Goal: Information Seeking & Learning: Learn about a topic

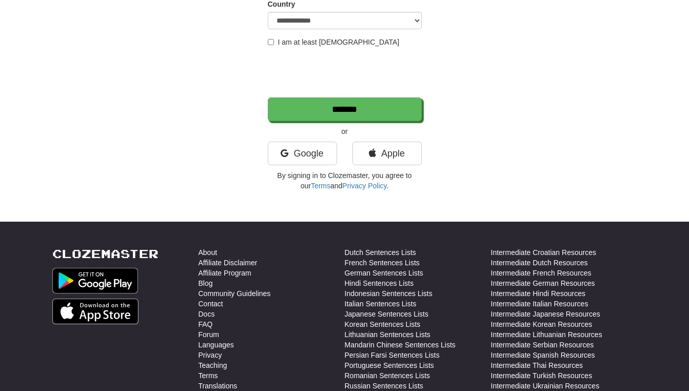
scroll to position [194, 0]
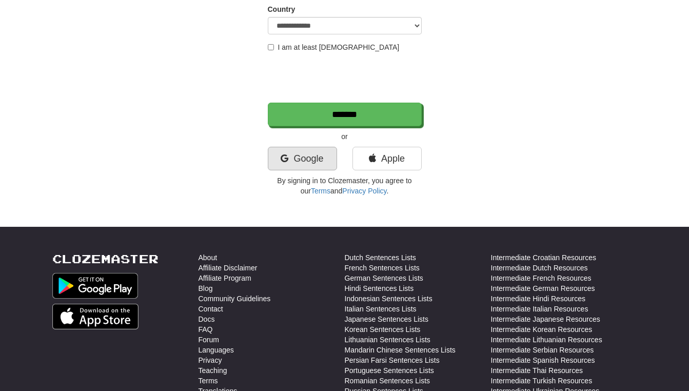
click at [306, 156] on link "Google" at bounding box center [302, 159] width 69 height 24
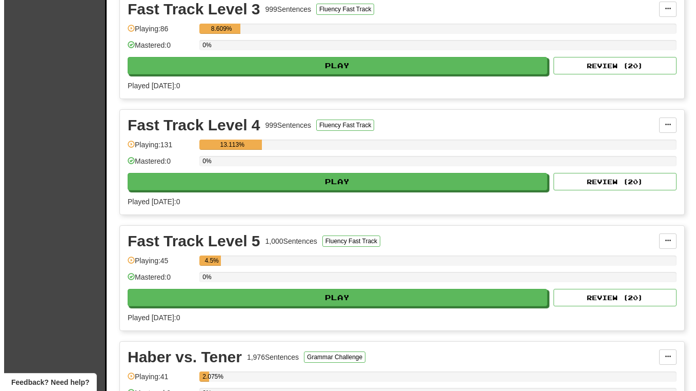
scroll to position [825, 0]
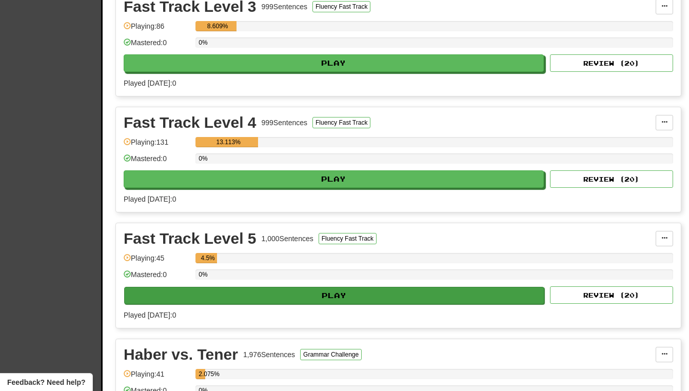
click at [339, 294] on button "Play" at bounding box center [334, 295] width 420 height 17
select select "**"
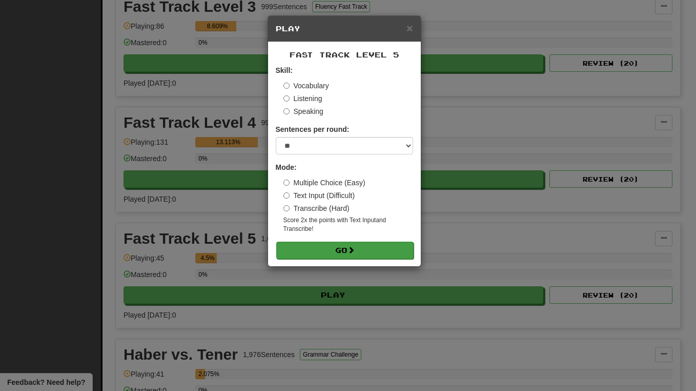
click at [348, 248] on button "Go" at bounding box center [344, 250] width 137 height 17
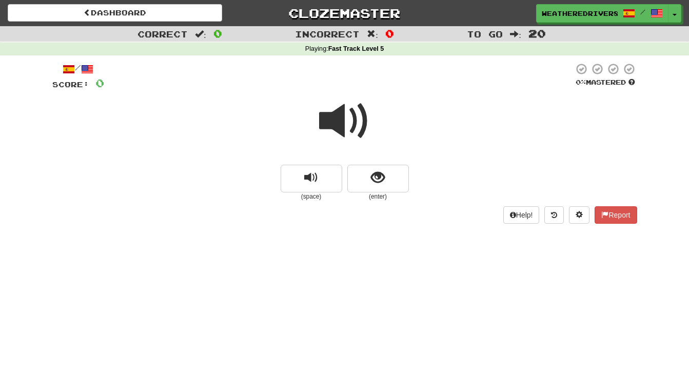
click at [347, 121] on span at bounding box center [344, 120] width 51 height 51
click at [383, 175] on span "show sentence" at bounding box center [378, 178] width 14 height 14
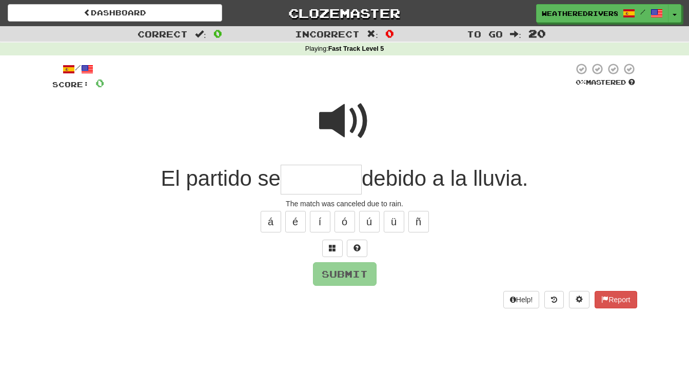
click at [338, 119] on span at bounding box center [344, 120] width 51 height 51
click at [293, 182] on input "text" at bounding box center [320, 180] width 81 height 30
click at [345, 218] on button "ó" at bounding box center [344, 222] width 21 height 22
type input "*******"
click at [347, 278] on button "Submit" at bounding box center [345, 275] width 64 height 24
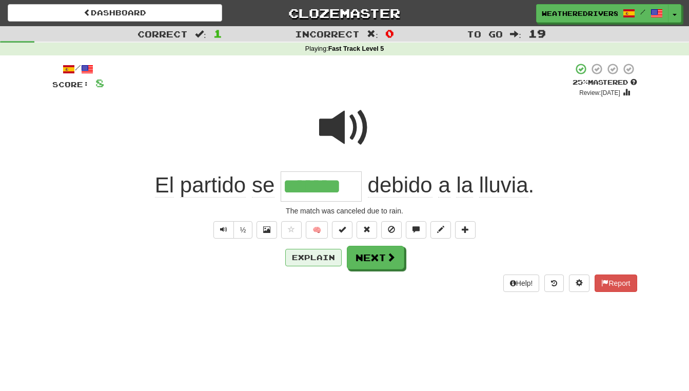
click at [315, 253] on button "Explain" at bounding box center [313, 257] width 56 height 17
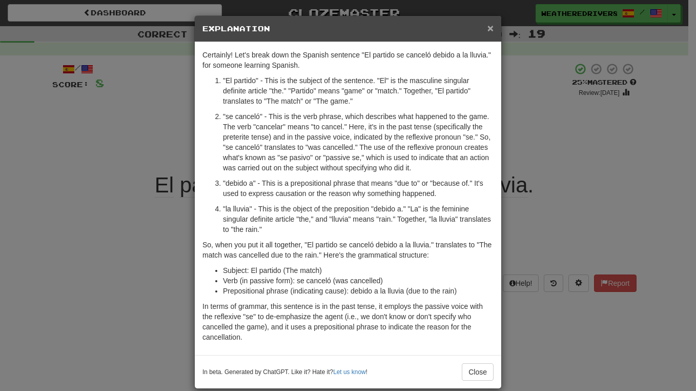
click at [488, 29] on span "×" at bounding box center [491, 28] width 6 height 12
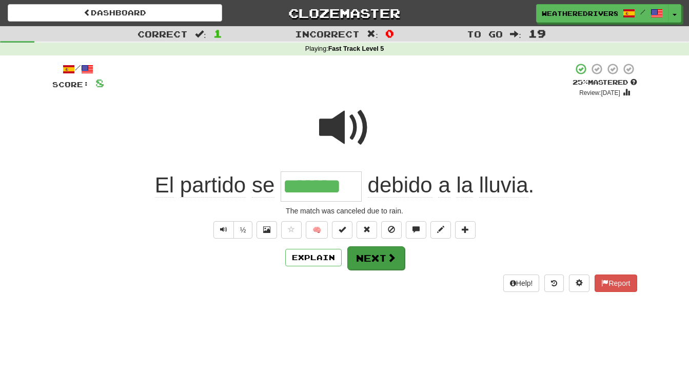
click at [376, 253] on button "Next" at bounding box center [375, 258] width 57 height 24
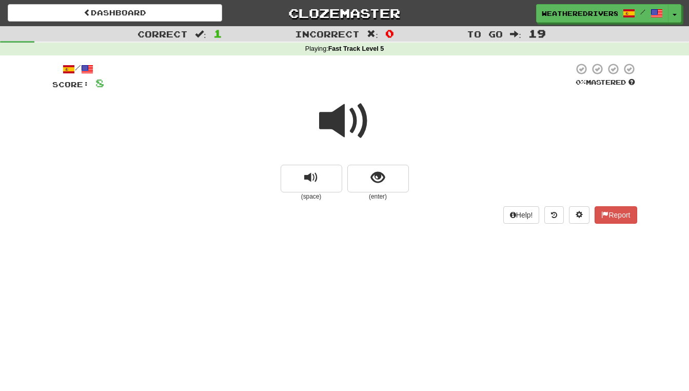
click at [348, 119] on span at bounding box center [344, 120] width 51 height 51
click at [349, 119] on span at bounding box center [344, 120] width 51 height 51
click at [349, 120] on span at bounding box center [344, 120] width 51 height 51
click at [376, 177] on span "show sentence" at bounding box center [378, 178] width 14 height 14
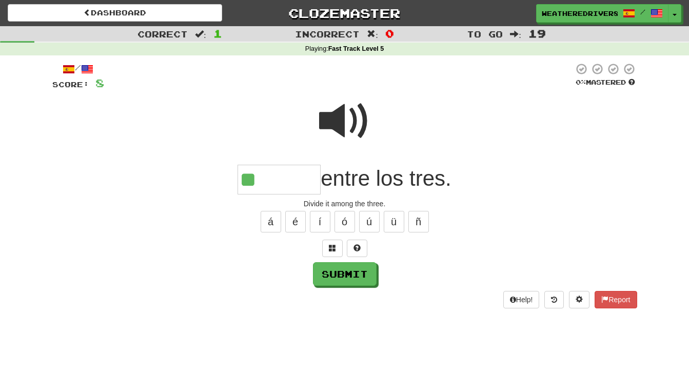
click at [346, 112] on span at bounding box center [344, 120] width 51 height 51
click at [262, 179] on input "**" at bounding box center [278, 180] width 83 height 30
click at [332, 245] on span at bounding box center [332, 247] width 7 height 7
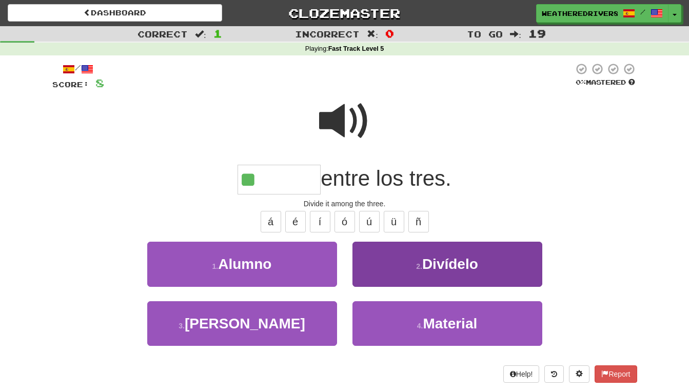
click at [447, 266] on span "Divídelo" at bounding box center [450, 264] width 56 height 16
type input "********"
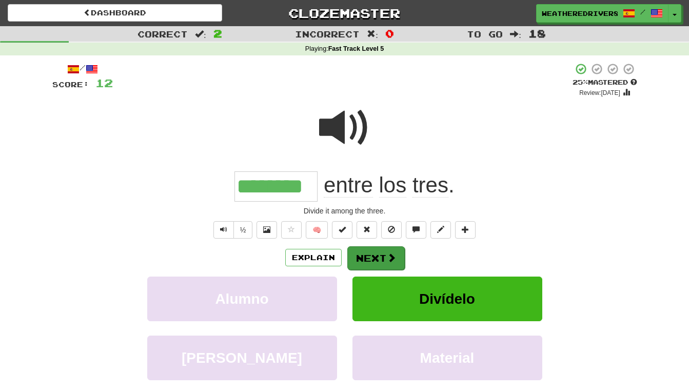
click at [377, 255] on button "Next" at bounding box center [375, 258] width 57 height 24
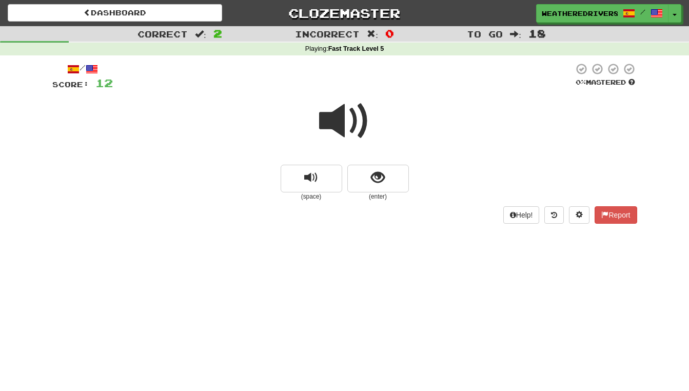
click at [354, 121] on span at bounding box center [344, 120] width 51 height 51
click at [372, 172] on span "show sentence" at bounding box center [378, 178] width 14 height 14
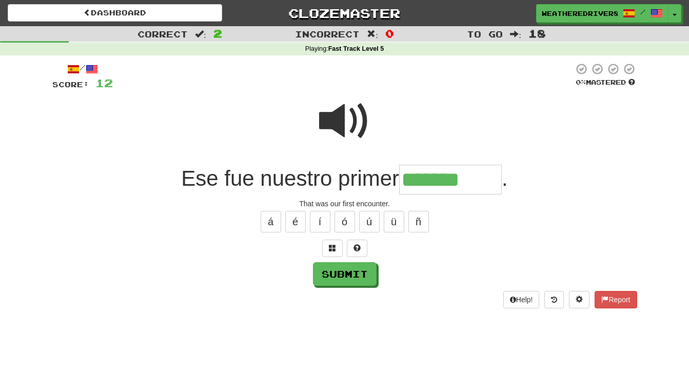
click at [356, 126] on span at bounding box center [344, 120] width 51 height 51
click at [489, 178] on input "*******" at bounding box center [450, 180] width 103 height 30
click at [339, 214] on button "ó" at bounding box center [344, 222] width 21 height 22
click at [334, 244] on span at bounding box center [332, 247] width 7 height 7
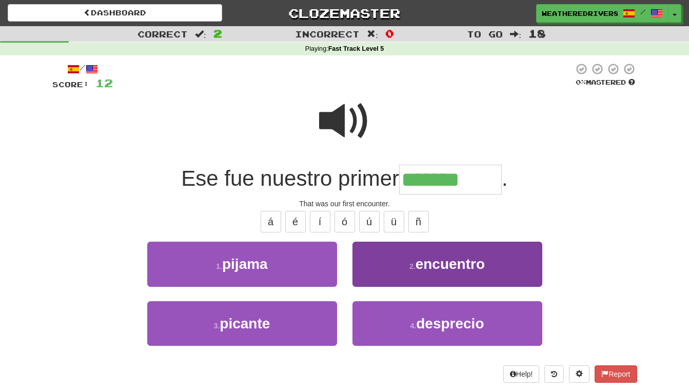
click at [428, 262] on span "encuentro" at bounding box center [449, 264] width 69 height 16
type input "*********"
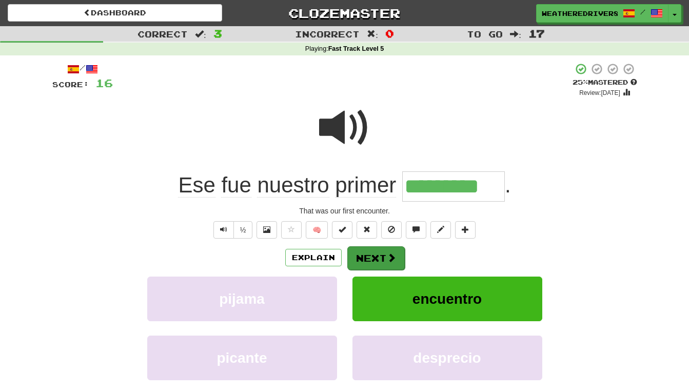
click at [383, 256] on button "Next" at bounding box center [375, 258] width 57 height 24
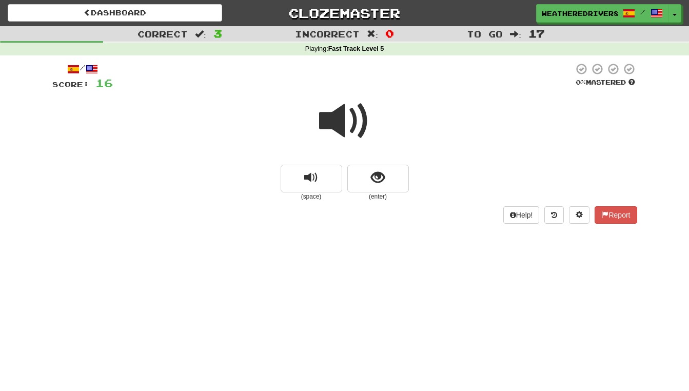
click at [340, 128] on span at bounding box center [344, 120] width 51 height 51
click at [377, 174] on span "show sentence" at bounding box center [378, 178] width 14 height 14
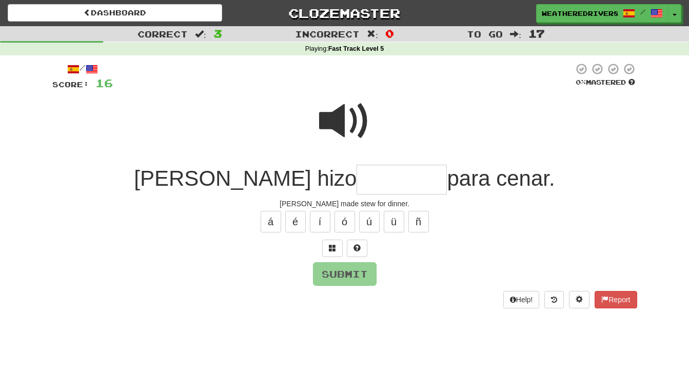
click at [345, 113] on span at bounding box center [344, 120] width 51 height 51
click at [356, 175] on input "text" at bounding box center [401, 180] width 90 height 30
click at [344, 124] on span at bounding box center [344, 120] width 51 height 51
click at [331, 244] on span at bounding box center [332, 247] width 7 height 7
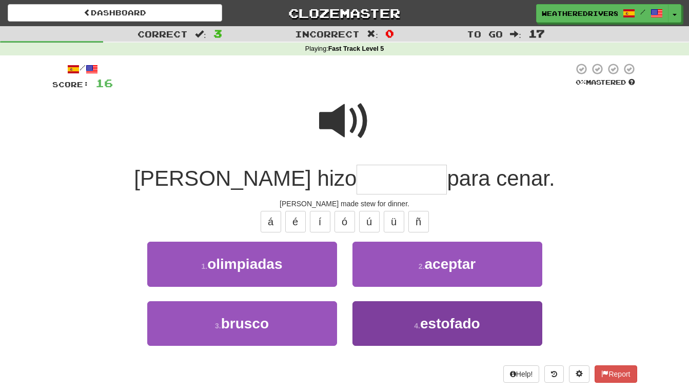
click at [424, 319] on span "estofado" at bounding box center [450, 323] width 60 height 16
type input "********"
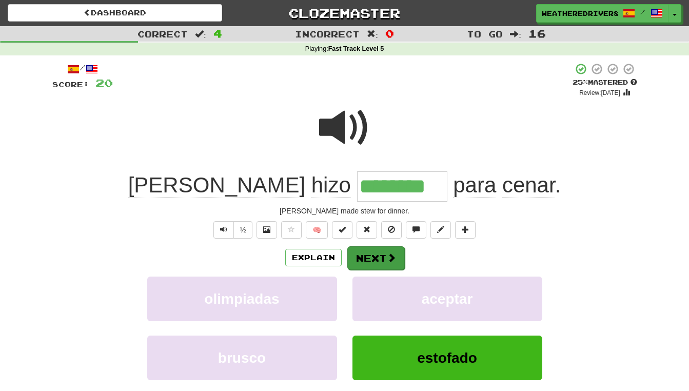
click at [383, 251] on button "Next" at bounding box center [375, 258] width 57 height 24
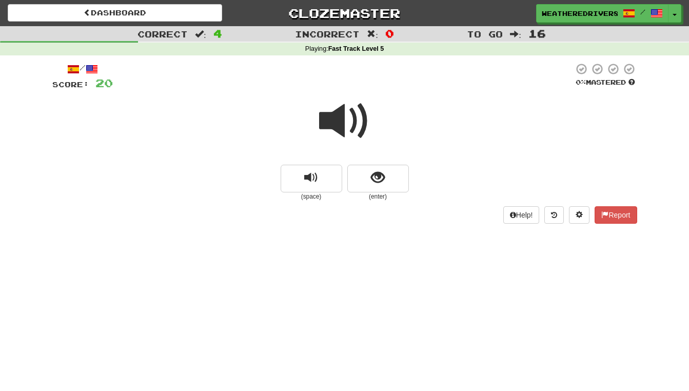
click at [345, 114] on span at bounding box center [344, 120] width 51 height 51
click at [379, 173] on span "show sentence" at bounding box center [378, 178] width 14 height 14
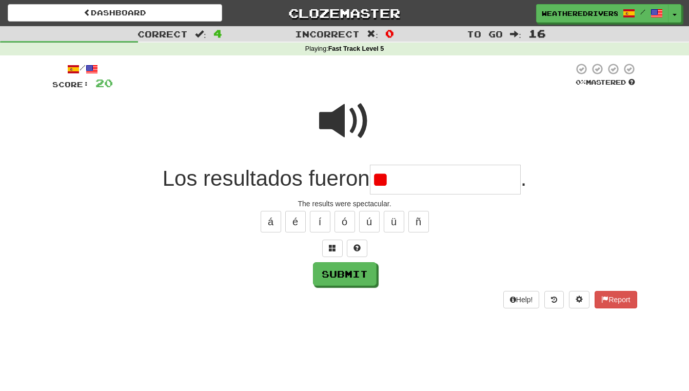
type input "*"
click at [344, 116] on span at bounding box center [344, 120] width 51 height 51
click at [436, 179] on input "*****" at bounding box center [445, 180] width 151 height 30
click at [369, 215] on button "ú" at bounding box center [369, 222] width 21 height 22
click at [342, 218] on button "ó" at bounding box center [344, 222] width 21 height 22
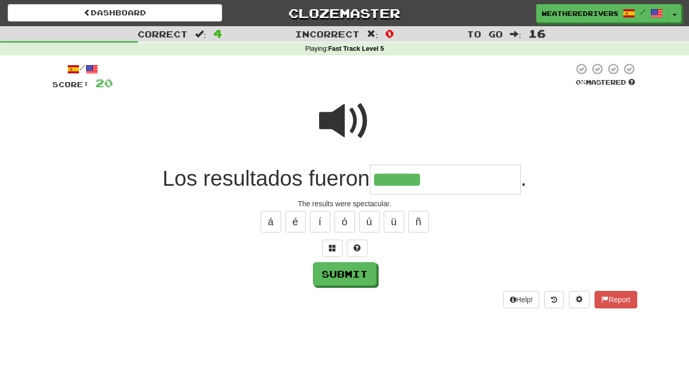
click at [344, 124] on span at bounding box center [344, 120] width 51 height 51
click at [442, 181] on input "******" at bounding box center [445, 180] width 151 height 30
click at [367, 222] on button "ú" at bounding box center [369, 222] width 21 height 22
click at [333, 248] on span at bounding box center [332, 247] width 7 height 7
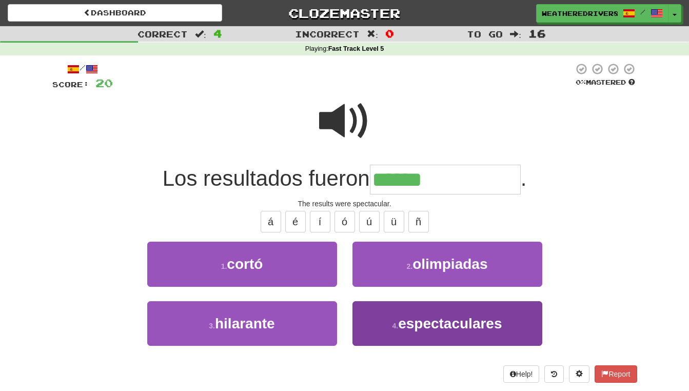
click at [468, 322] on span "espectaculares" at bounding box center [450, 323] width 104 height 16
type input "**********"
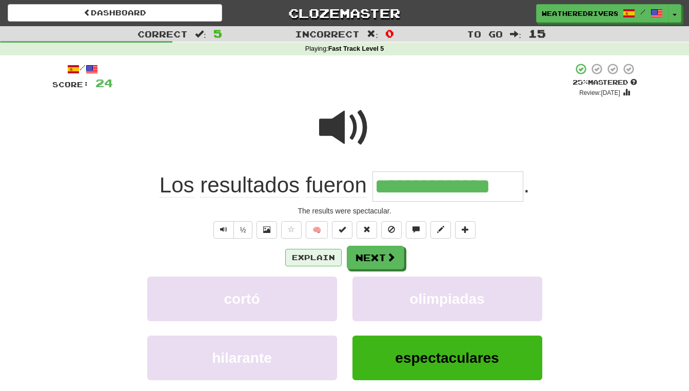
click at [317, 255] on button "Explain" at bounding box center [313, 257] width 56 height 17
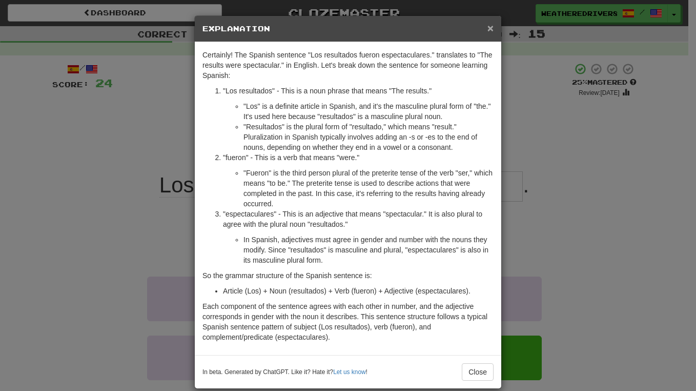
click at [488, 26] on span "×" at bounding box center [491, 28] width 6 height 12
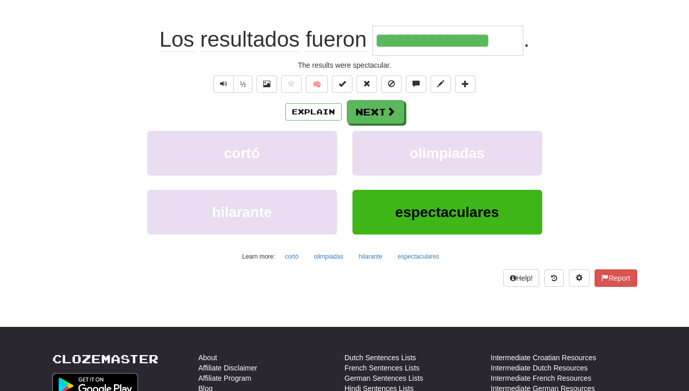
scroll to position [147, 0]
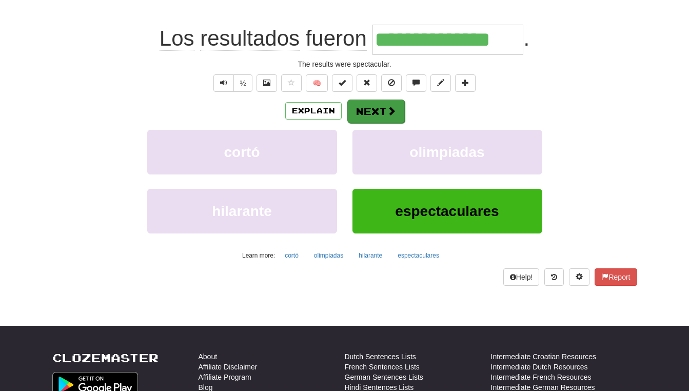
click at [378, 106] on button "Next" at bounding box center [375, 111] width 57 height 24
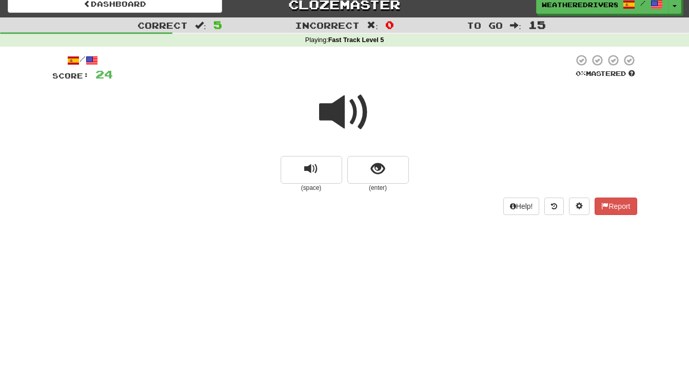
scroll to position [5, 0]
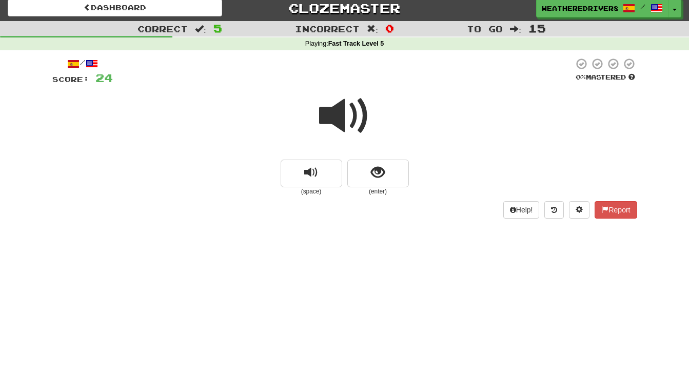
click at [345, 108] on span at bounding box center [344, 115] width 51 height 51
click at [377, 168] on span "show sentence" at bounding box center [378, 173] width 14 height 14
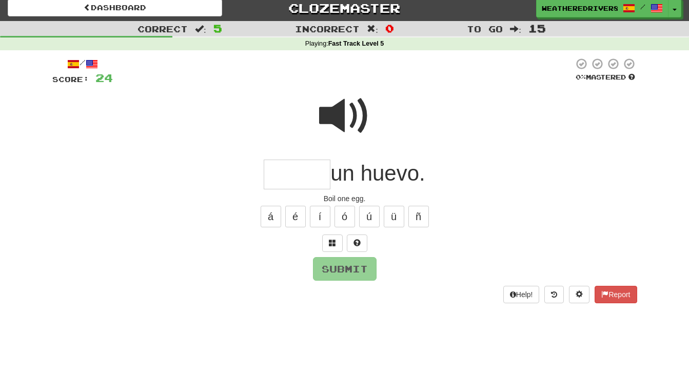
type input "*"
click at [347, 113] on span at bounding box center [344, 115] width 51 height 51
click at [329, 242] on span at bounding box center [332, 242] width 7 height 7
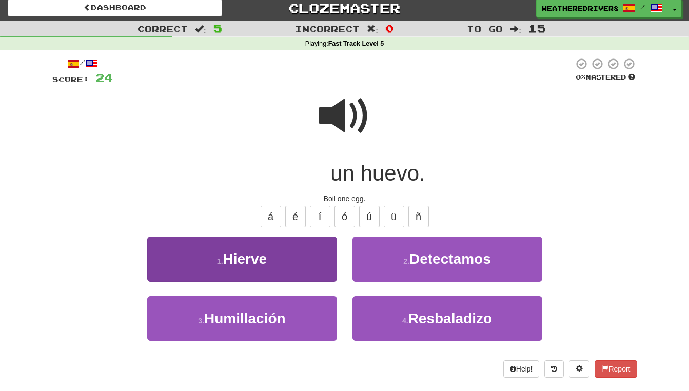
click at [298, 251] on button "1 . Hierve" at bounding box center [242, 258] width 190 height 45
type input "******"
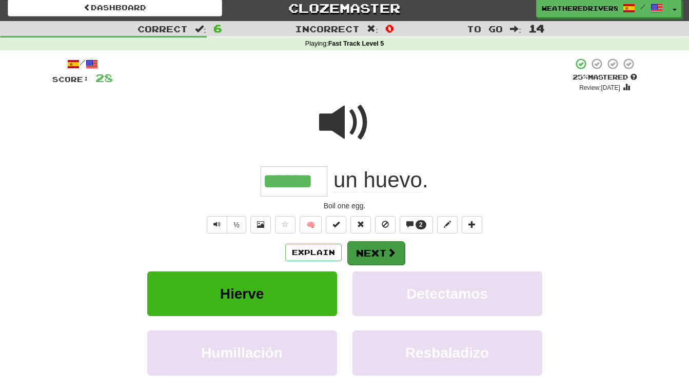
click at [384, 246] on button "Next" at bounding box center [375, 253] width 57 height 24
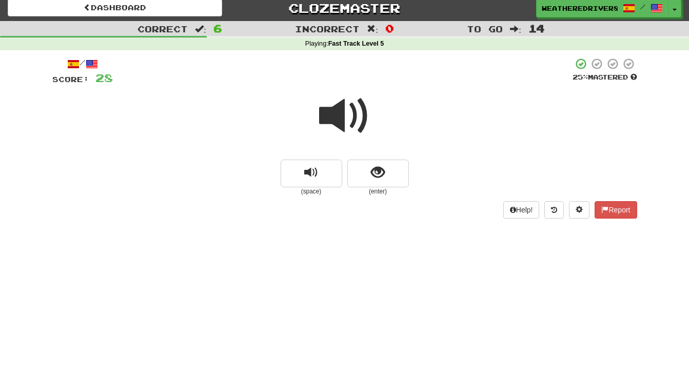
click at [352, 115] on span at bounding box center [344, 115] width 51 height 51
click at [374, 171] on span "show sentence" at bounding box center [378, 173] width 14 height 14
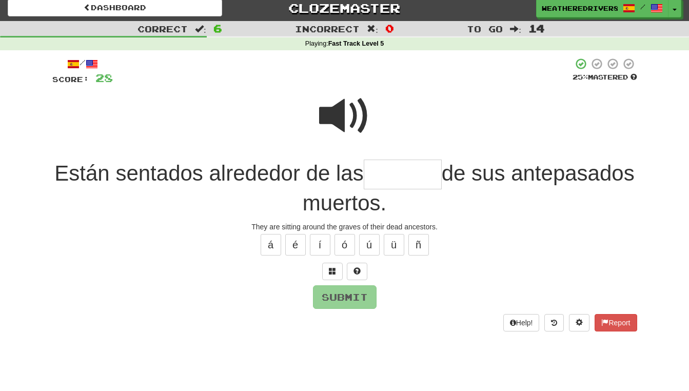
type input "*"
click at [334, 112] on span at bounding box center [344, 115] width 51 height 51
click at [438, 171] on input "text" at bounding box center [403, 174] width 78 height 30
click at [352, 117] on span at bounding box center [344, 115] width 51 height 51
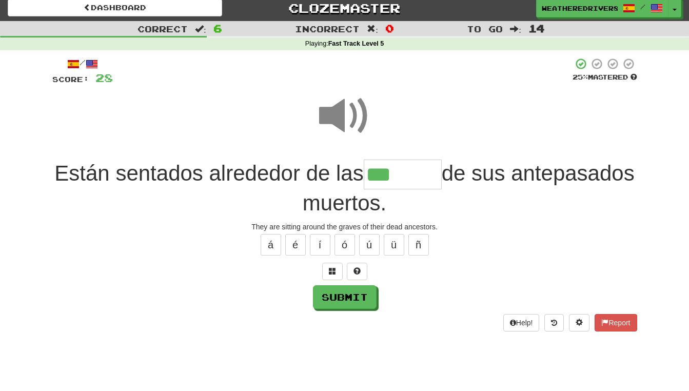
click at [442, 175] on input "***" at bounding box center [403, 174] width 78 height 30
click at [331, 263] on button at bounding box center [332, 271] width 21 height 17
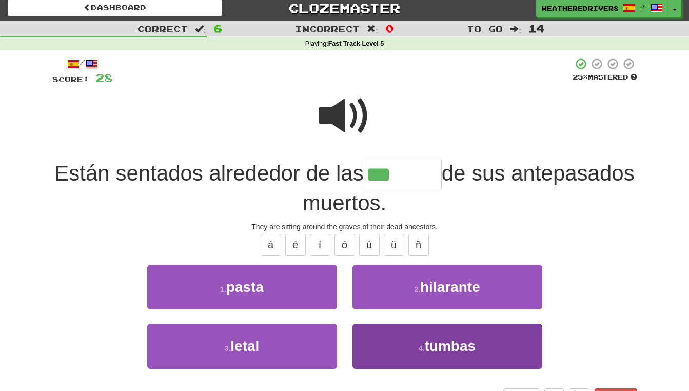
click at [464, 345] on span "tumbas" at bounding box center [450, 346] width 51 height 16
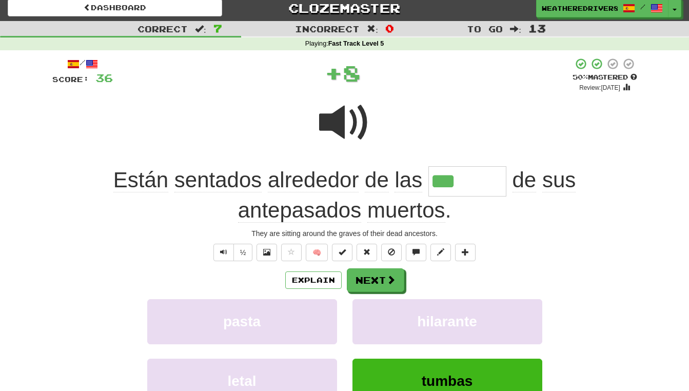
type input "******"
click at [376, 278] on button "Next" at bounding box center [375, 281] width 57 height 24
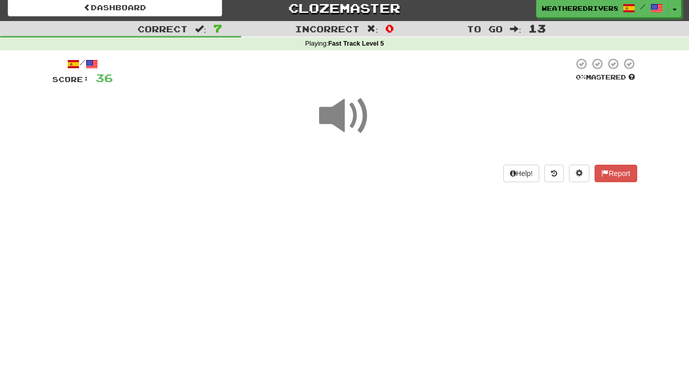
click at [352, 109] on span at bounding box center [344, 115] width 51 height 51
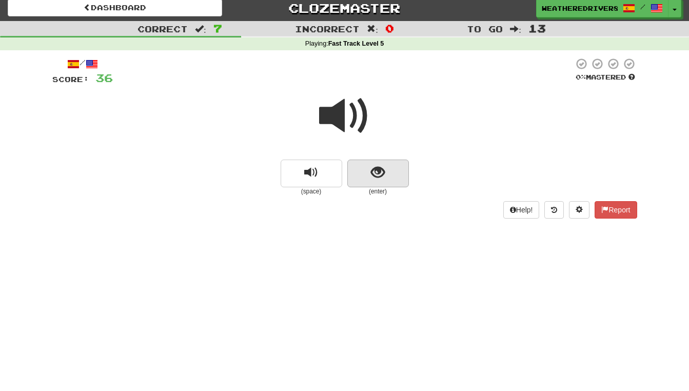
click at [384, 168] on span "show sentence" at bounding box center [378, 173] width 14 height 14
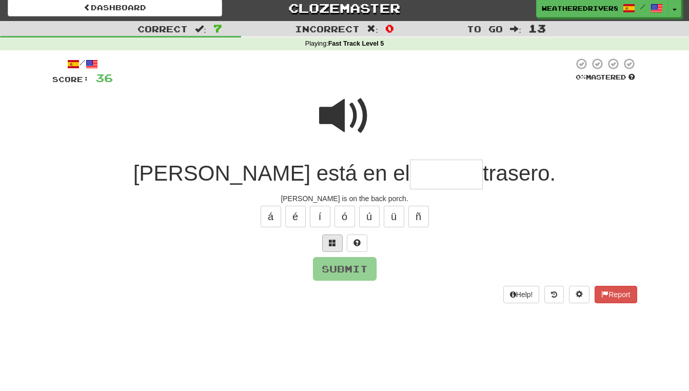
click at [330, 239] on span at bounding box center [332, 242] width 7 height 7
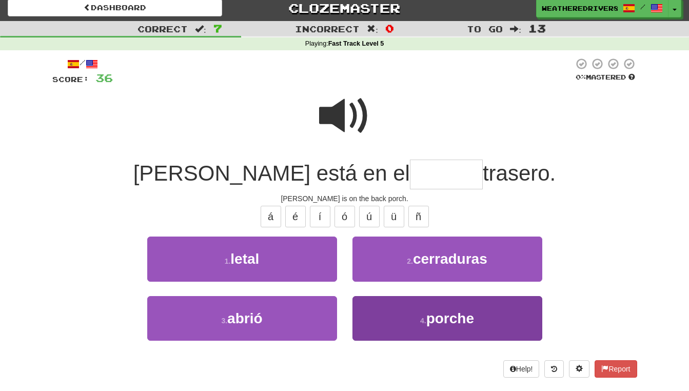
click at [430, 317] on span "porche" at bounding box center [450, 318] width 48 height 16
type input "******"
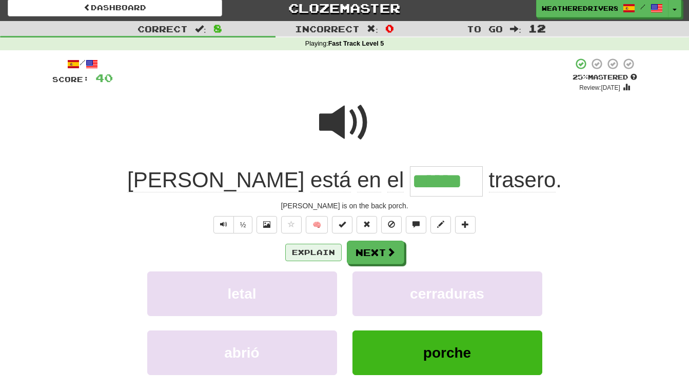
click at [309, 251] on button "Explain" at bounding box center [313, 252] width 56 height 17
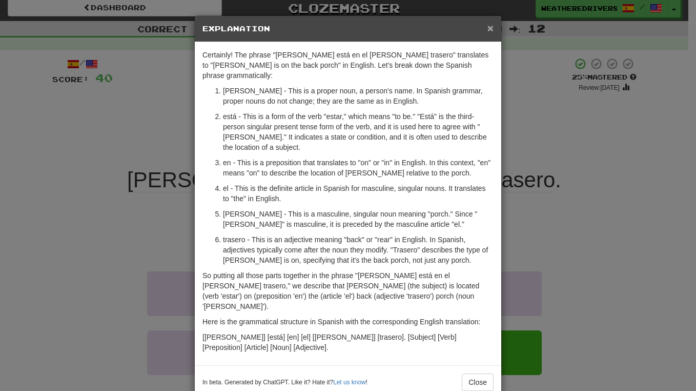
click at [489, 28] on span "×" at bounding box center [491, 28] width 6 height 12
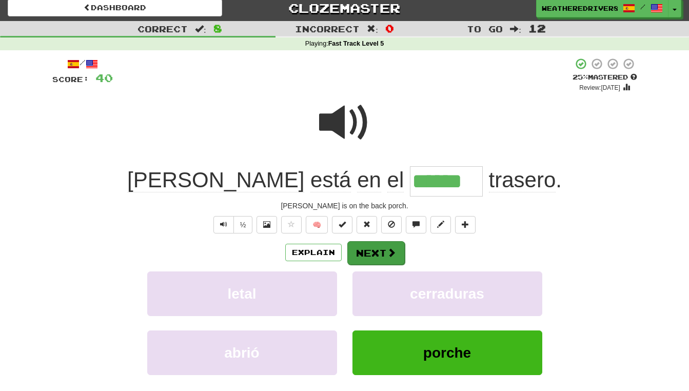
click at [383, 254] on button "Next" at bounding box center [375, 253] width 57 height 24
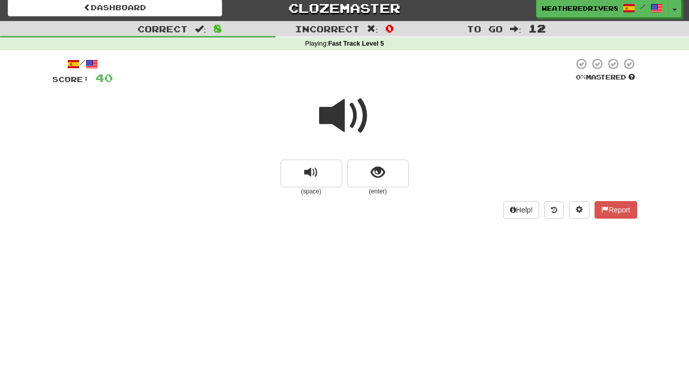
click at [352, 112] on span at bounding box center [344, 115] width 51 height 51
click at [354, 116] on span at bounding box center [344, 115] width 51 height 51
click at [372, 168] on span "show sentence" at bounding box center [378, 173] width 14 height 14
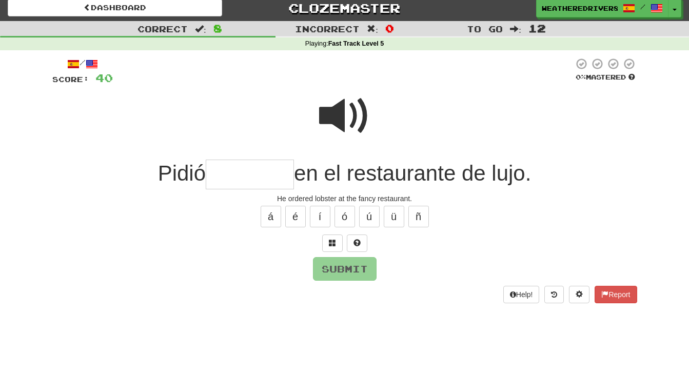
click at [345, 118] on span at bounding box center [344, 115] width 51 height 51
click at [335, 118] on span at bounding box center [344, 115] width 51 height 51
click at [329, 239] on span at bounding box center [332, 242] width 7 height 7
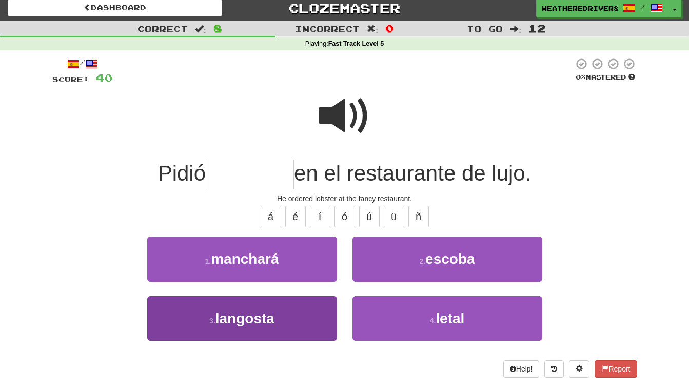
click at [289, 308] on button "3 . langosta" at bounding box center [242, 318] width 190 height 45
type input "********"
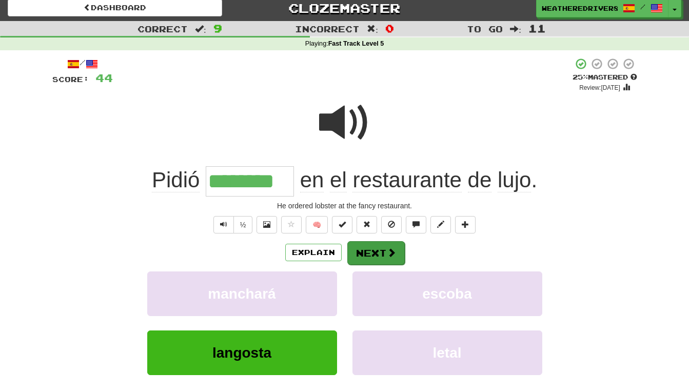
click at [372, 253] on button "Next" at bounding box center [375, 253] width 57 height 24
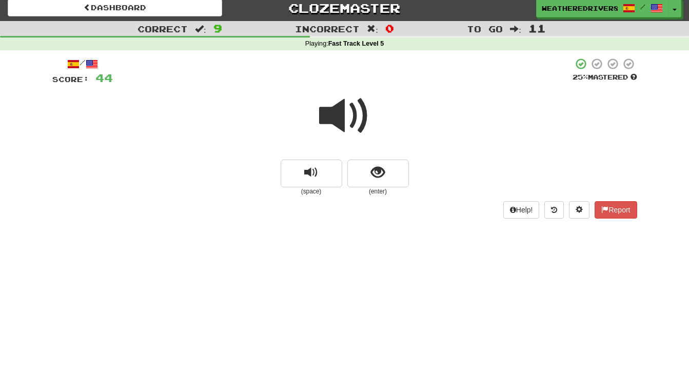
click at [329, 105] on span at bounding box center [344, 115] width 51 height 51
click at [377, 171] on span "show sentence" at bounding box center [378, 173] width 14 height 14
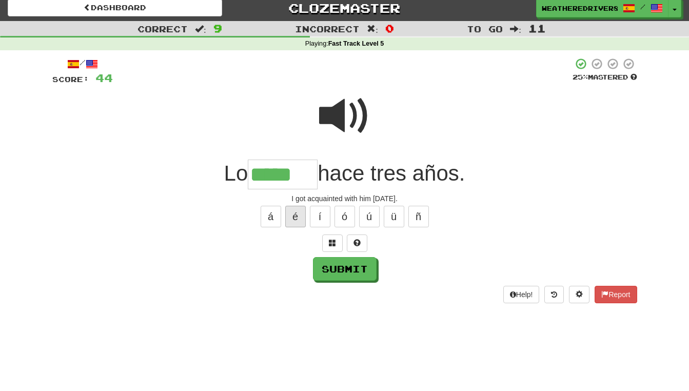
click at [295, 208] on button "é" at bounding box center [295, 217] width 21 height 22
click at [340, 117] on span at bounding box center [344, 115] width 51 height 51
click at [311, 174] on input "*****" at bounding box center [283, 174] width 70 height 30
click at [318, 214] on button "í" at bounding box center [320, 217] width 21 height 22
type input "******"
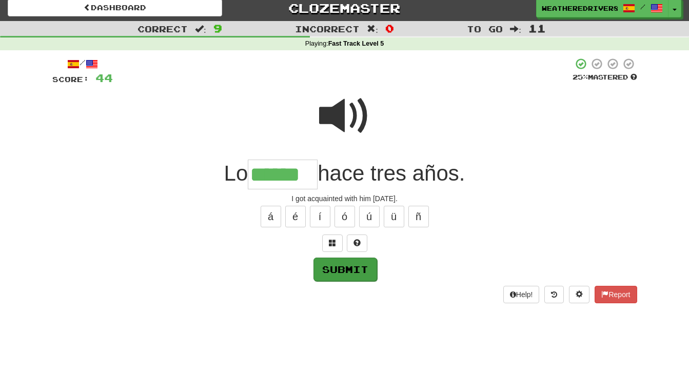
click at [342, 270] on button "Submit" at bounding box center [345, 269] width 64 height 24
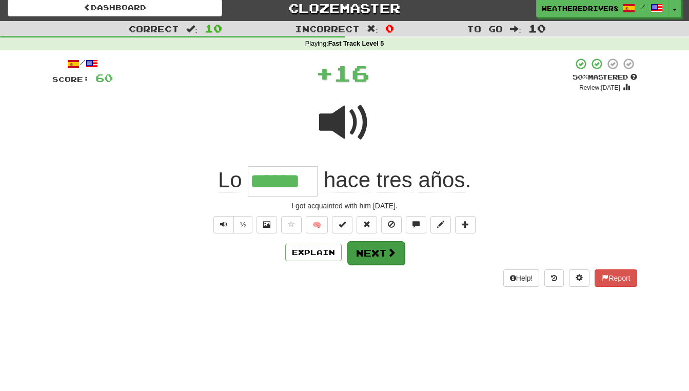
click at [370, 252] on button "Next" at bounding box center [375, 253] width 57 height 24
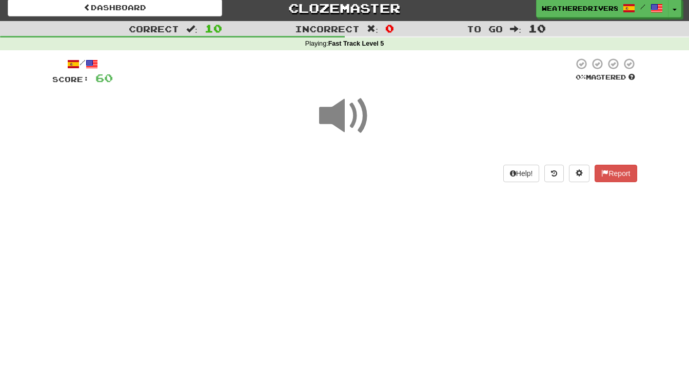
click at [339, 115] on span at bounding box center [344, 115] width 51 height 51
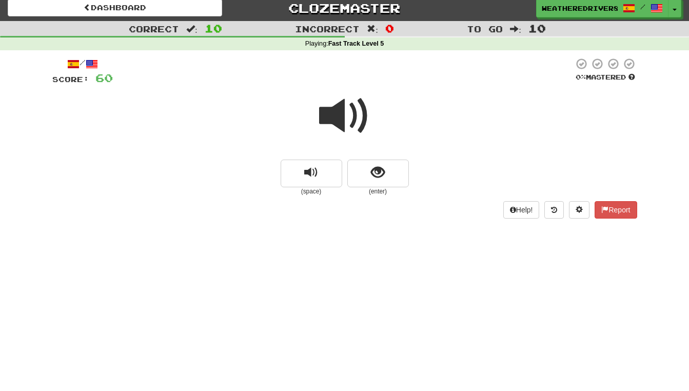
click at [339, 115] on span at bounding box center [344, 115] width 51 height 51
click at [379, 172] on span "show sentence" at bounding box center [378, 173] width 14 height 14
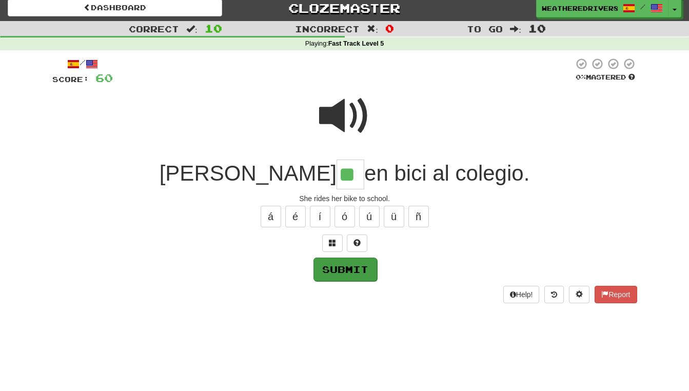
type input "**"
click at [349, 266] on button "Submit" at bounding box center [345, 269] width 64 height 24
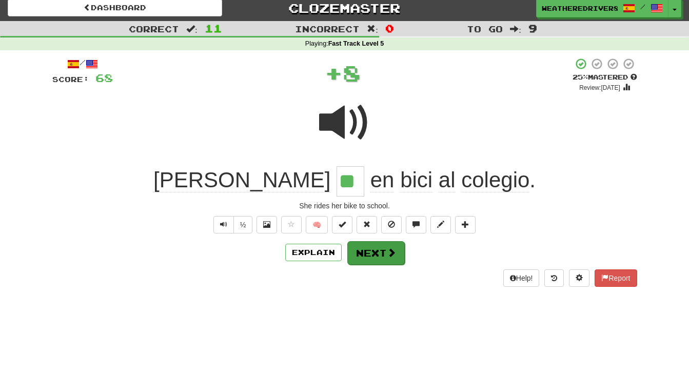
click at [373, 251] on button "Next" at bounding box center [375, 253] width 57 height 24
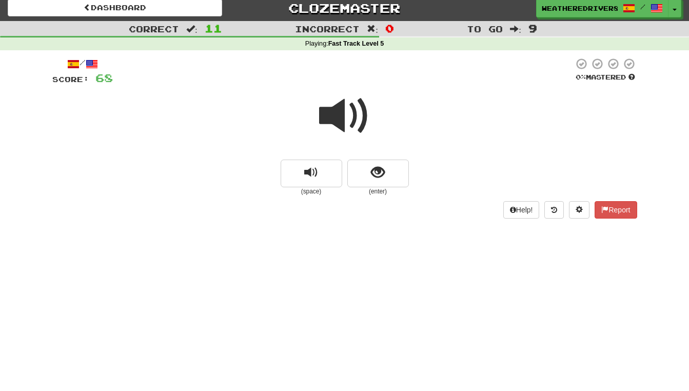
click at [343, 109] on span at bounding box center [344, 115] width 51 height 51
click at [378, 172] on span "show sentence" at bounding box center [378, 173] width 14 height 14
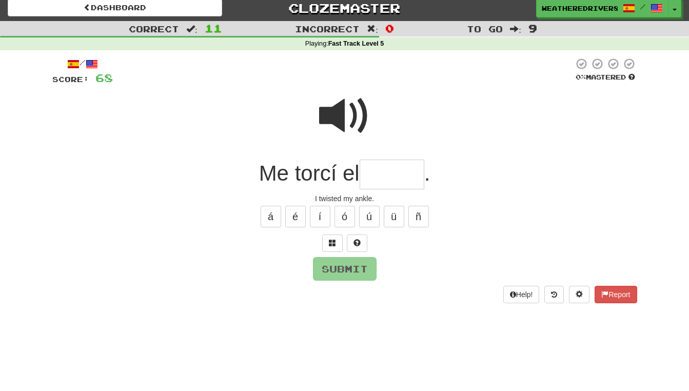
type input "*"
click at [332, 241] on span at bounding box center [332, 242] width 7 height 7
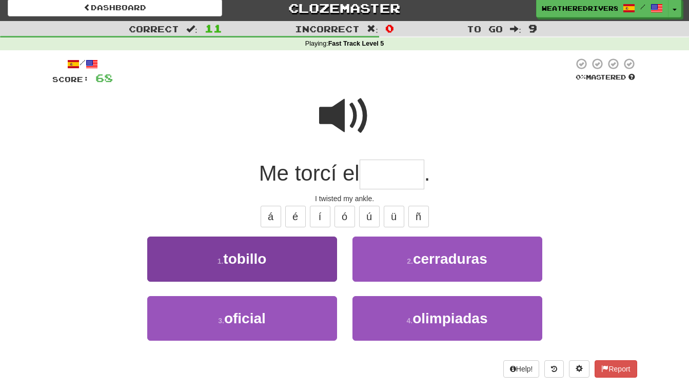
click at [287, 250] on button "1 . tobillo" at bounding box center [242, 258] width 190 height 45
type input "*******"
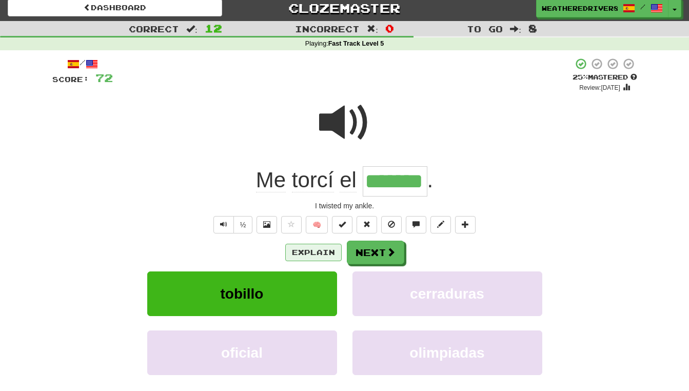
click at [308, 252] on button "Explain" at bounding box center [313, 252] width 56 height 17
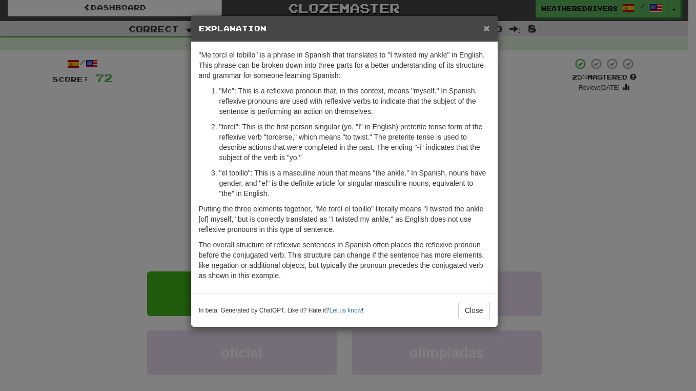
click at [484, 29] on span "×" at bounding box center [487, 28] width 6 height 12
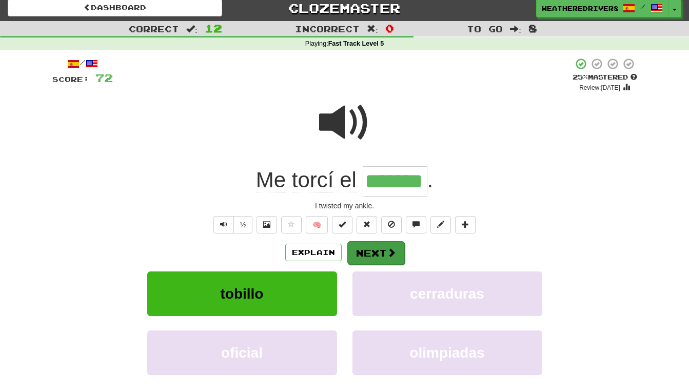
click at [384, 248] on button "Next" at bounding box center [375, 253] width 57 height 24
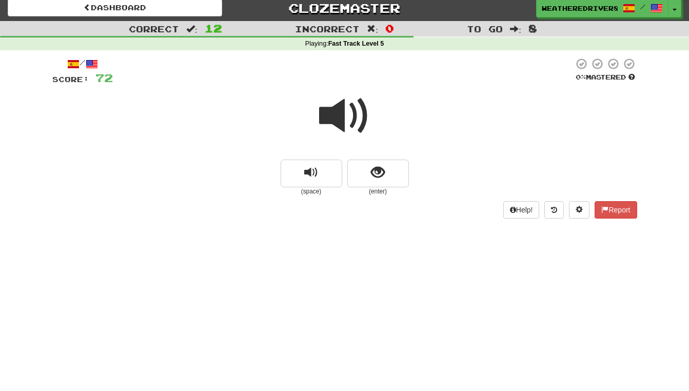
click at [354, 113] on span at bounding box center [344, 115] width 51 height 51
click at [376, 171] on span "show sentence" at bounding box center [378, 173] width 14 height 14
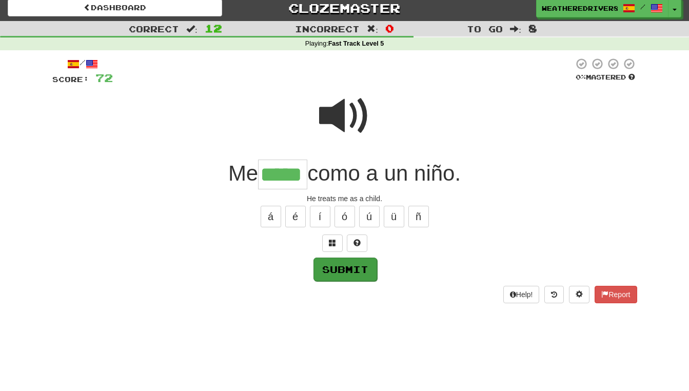
type input "*****"
click at [344, 267] on button "Submit" at bounding box center [345, 269] width 64 height 24
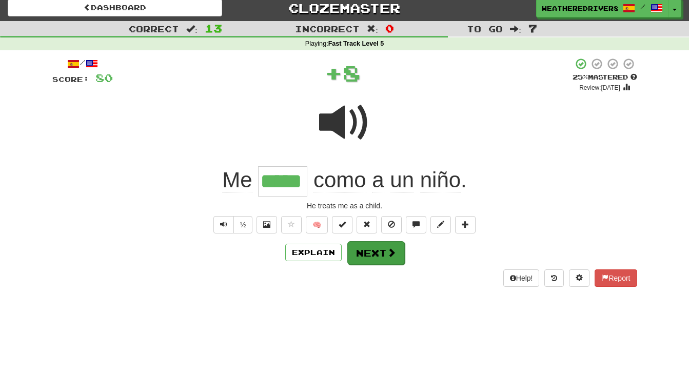
click at [379, 251] on button "Next" at bounding box center [375, 253] width 57 height 24
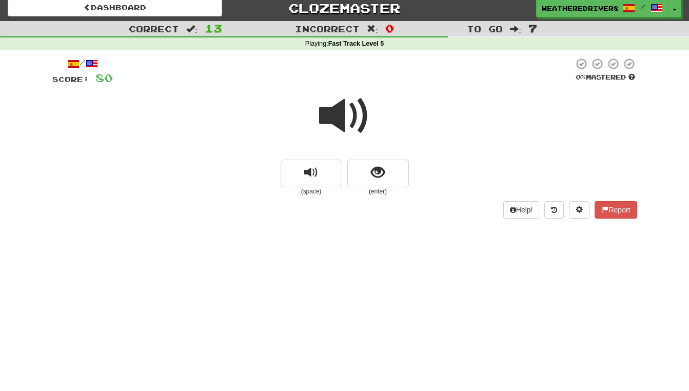
click at [348, 117] on span at bounding box center [344, 115] width 51 height 51
click at [371, 167] on span "show sentence" at bounding box center [378, 173] width 14 height 14
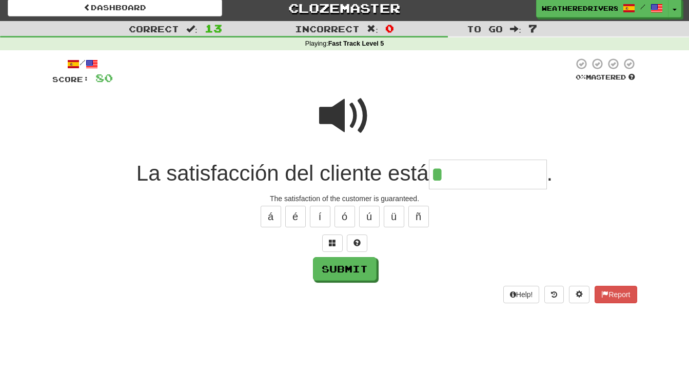
click at [347, 111] on span at bounding box center [344, 115] width 51 height 51
click at [447, 175] on input "*" at bounding box center [488, 174] width 118 height 30
click at [329, 239] on span at bounding box center [332, 242] width 7 height 7
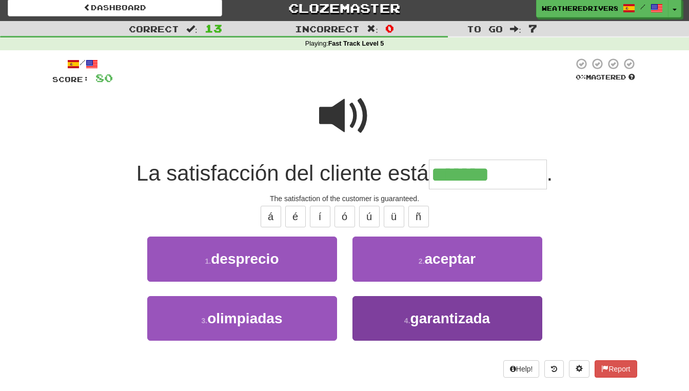
click at [456, 323] on span "garantizada" at bounding box center [450, 318] width 80 height 16
type input "**********"
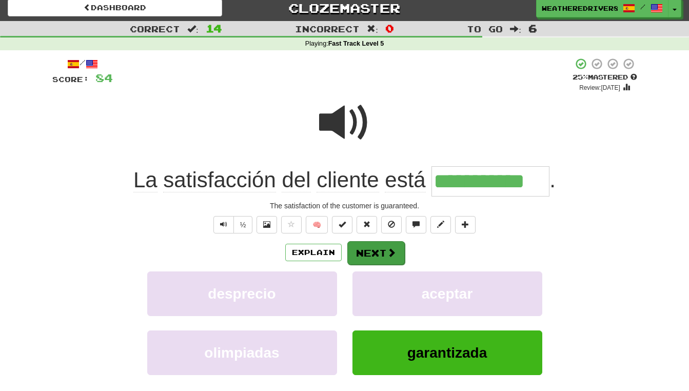
click at [380, 250] on button "Next" at bounding box center [375, 253] width 57 height 24
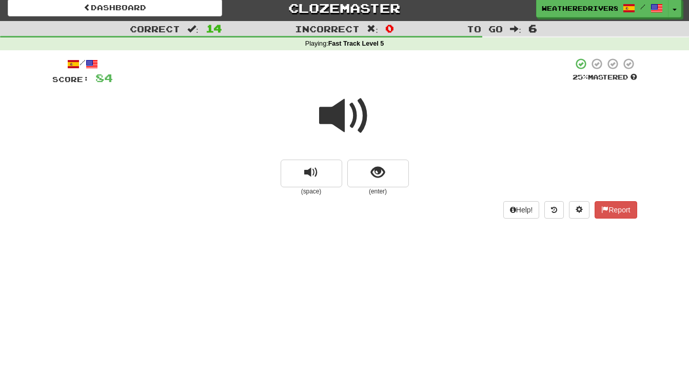
click at [352, 115] on span at bounding box center [344, 115] width 51 height 51
click at [381, 170] on span "show sentence" at bounding box center [378, 173] width 14 height 14
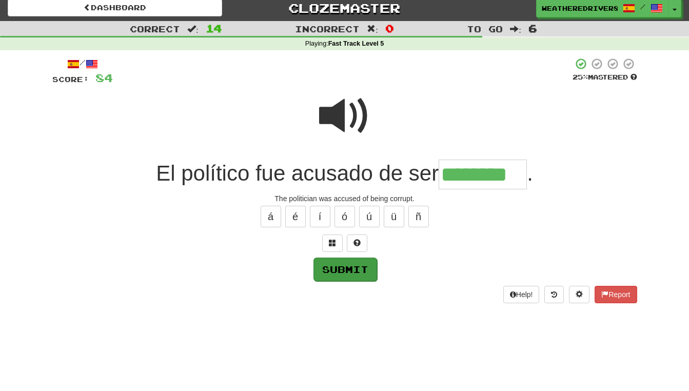
type input "********"
click at [349, 269] on button "Submit" at bounding box center [345, 269] width 64 height 24
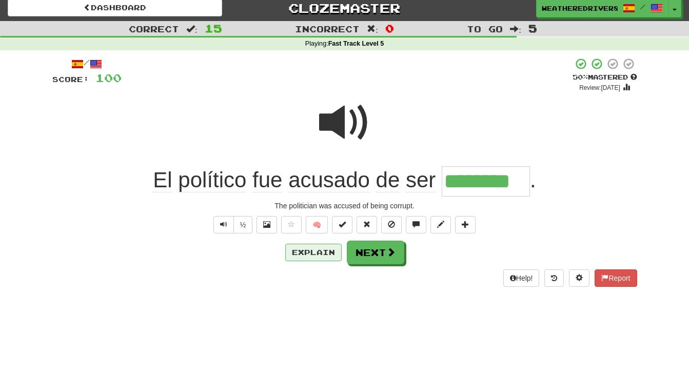
click at [309, 250] on button "Explain" at bounding box center [313, 252] width 56 height 17
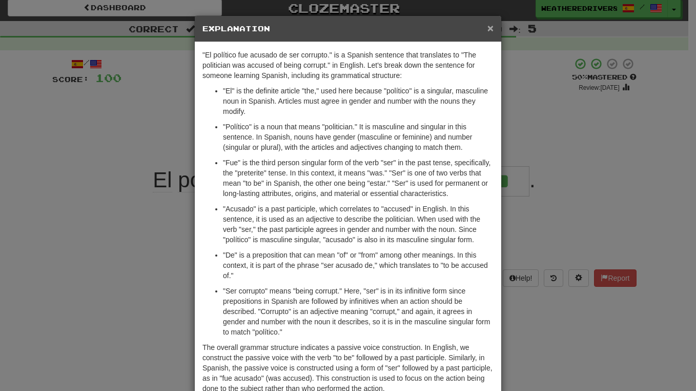
click at [488, 33] on span "×" at bounding box center [491, 28] width 6 height 12
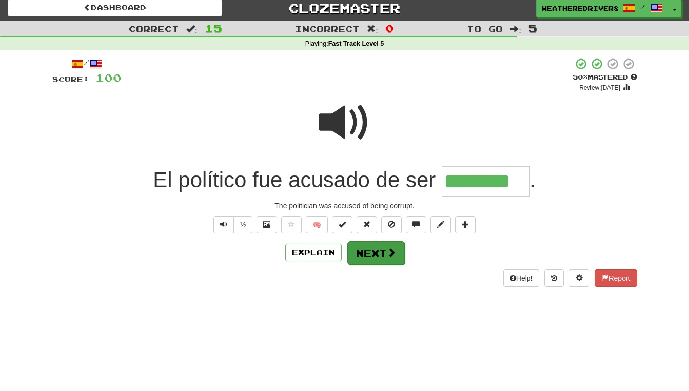
click at [387, 248] on span at bounding box center [391, 252] width 9 height 9
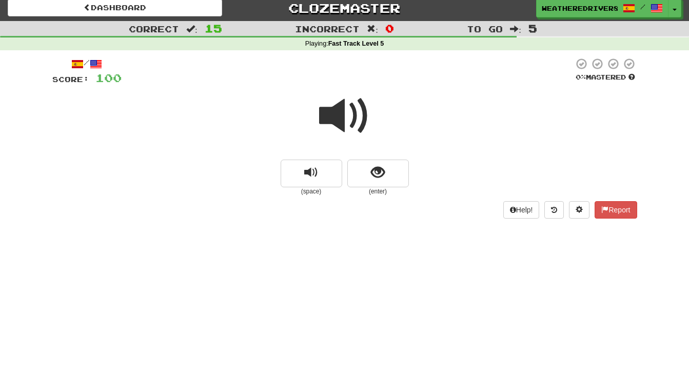
click at [347, 120] on span at bounding box center [344, 115] width 51 height 51
click at [375, 170] on span "show sentence" at bounding box center [378, 173] width 14 height 14
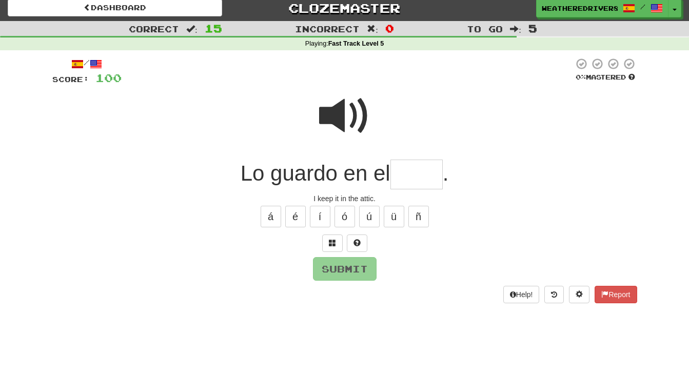
click at [344, 103] on span at bounding box center [344, 115] width 51 height 51
click at [400, 172] on input "text" at bounding box center [416, 174] width 52 height 30
type input "*"
click at [329, 239] on span at bounding box center [332, 242] width 7 height 7
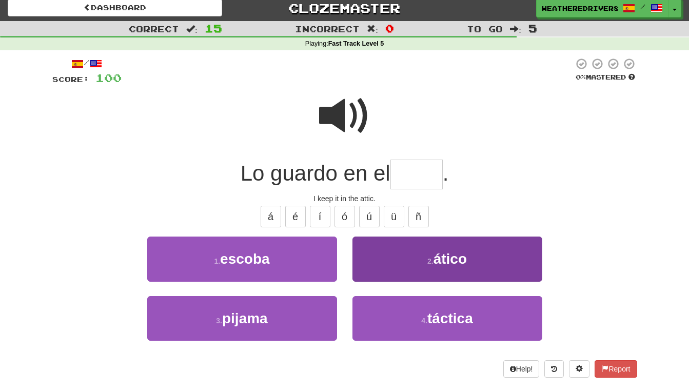
click at [431, 257] on small "2 ." at bounding box center [430, 261] width 6 height 8
type input "*****"
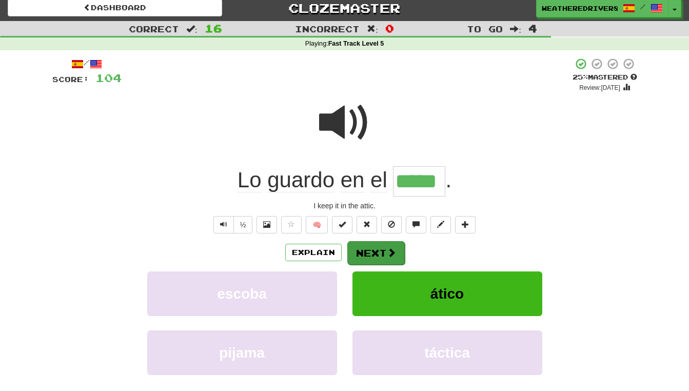
click at [385, 249] on button "Next" at bounding box center [375, 253] width 57 height 24
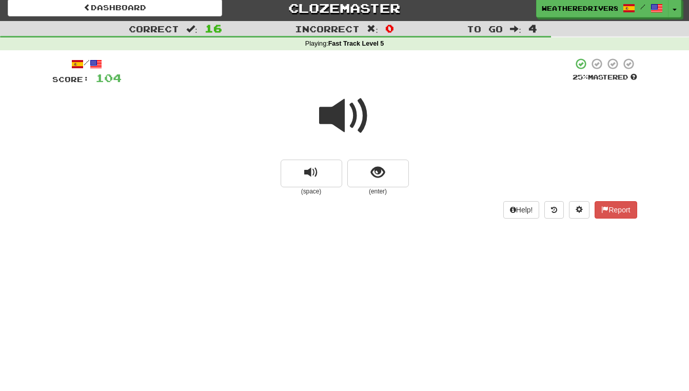
click at [355, 117] on span at bounding box center [344, 115] width 51 height 51
click at [378, 169] on span "show sentence" at bounding box center [378, 173] width 14 height 14
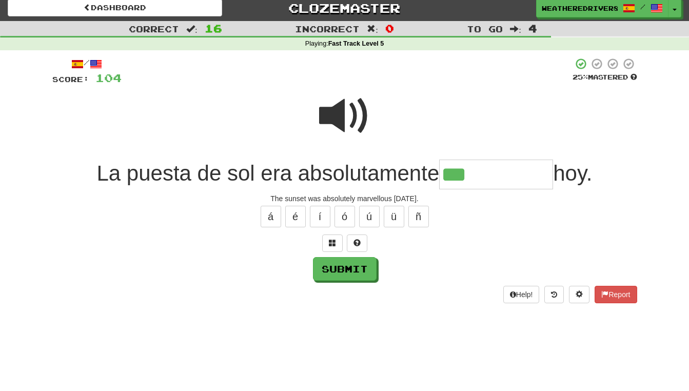
click at [335, 114] on span at bounding box center [344, 115] width 51 height 51
click at [480, 173] on input "***" at bounding box center [496, 174] width 114 height 30
click at [344, 114] on span at bounding box center [344, 115] width 51 height 51
click at [504, 174] on input "*****" at bounding box center [496, 174] width 114 height 30
click at [345, 210] on button "ó" at bounding box center [344, 217] width 21 height 22
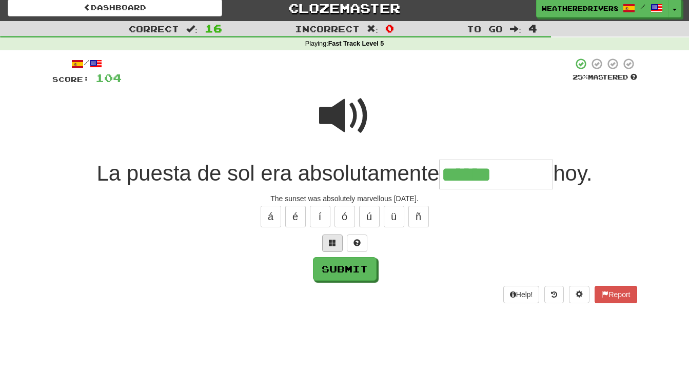
click at [332, 239] on span at bounding box center [332, 242] width 7 height 7
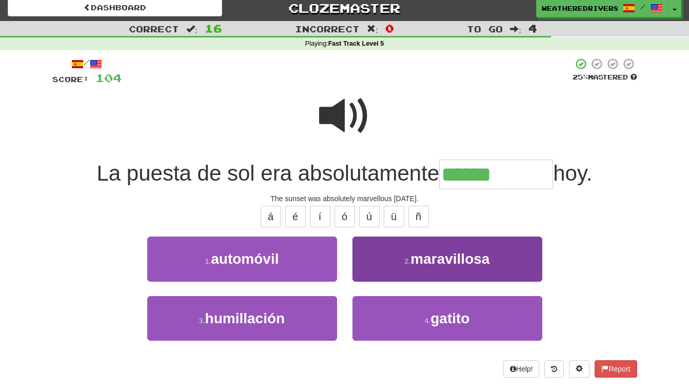
click at [456, 261] on span "maravillosa" at bounding box center [449, 259] width 79 height 16
type input "**********"
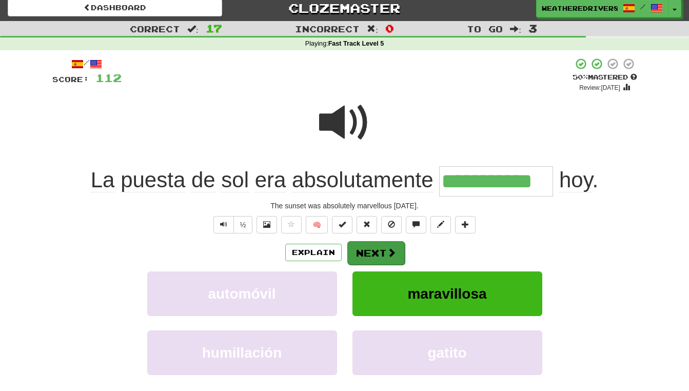
click at [373, 252] on button "Next" at bounding box center [375, 253] width 57 height 24
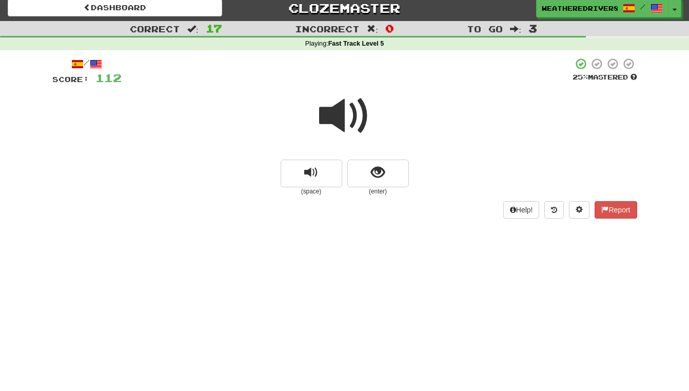
click at [350, 113] on span at bounding box center [344, 115] width 51 height 51
click at [379, 168] on span "show sentence" at bounding box center [378, 173] width 14 height 14
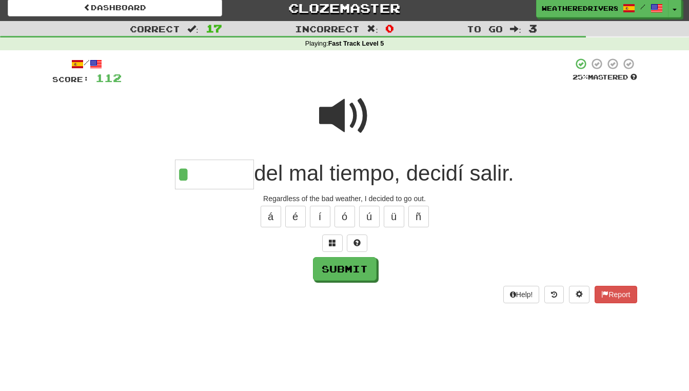
click at [336, 109] on span at bounding box center [344, 115] width 51 height 51
click at [333, 240] on span at bounding box center [332, 242] width 7 height 7
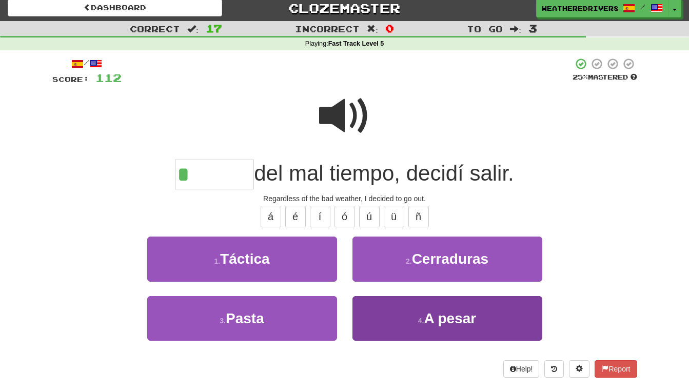
click at [443, 312] on span "A pesar" at bounding box center [450, 318] width 52 height 16
type input "*******"
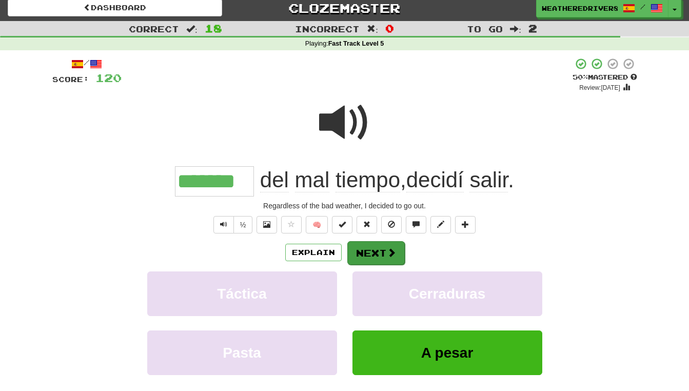
click at [384, 248] on button "Next" at bounding box center [375, 253] width 57 height 24
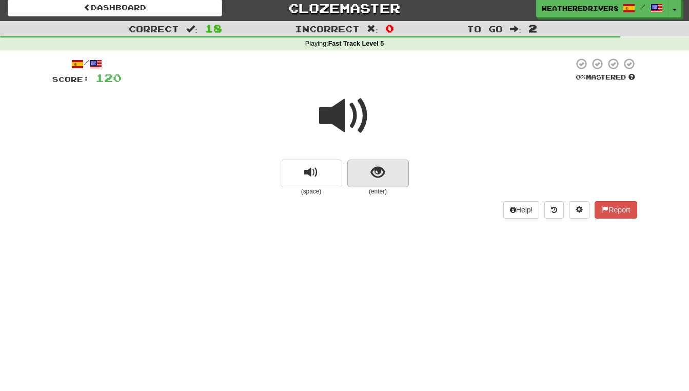
click at [375, 171] on span "show sentence" at bounding box center [378, 173] width 14 height 14
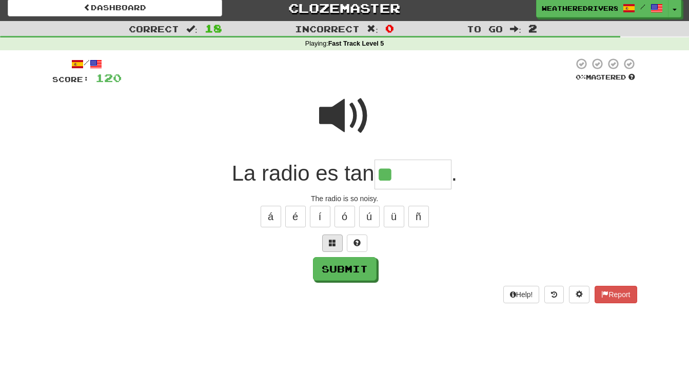
click at [331, 243] on span at bounding box center [332, 242] width 7 height 7
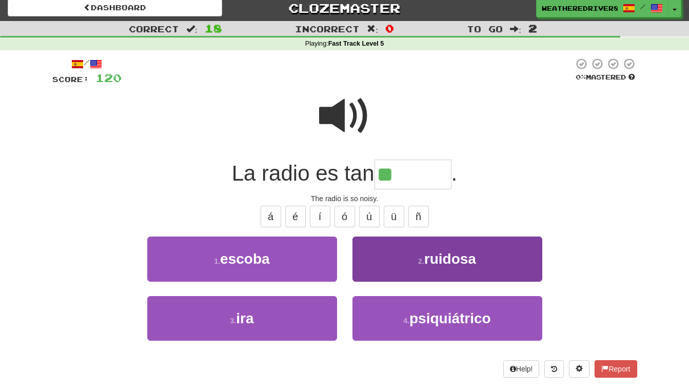
click at [447, 259] on span "ruidosa" at bounding box center [450, 259] width 52 height 16
type input "*******"
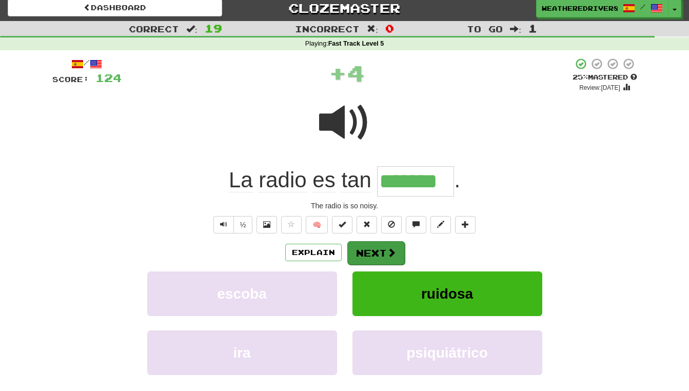
scroll to position [6, 0]
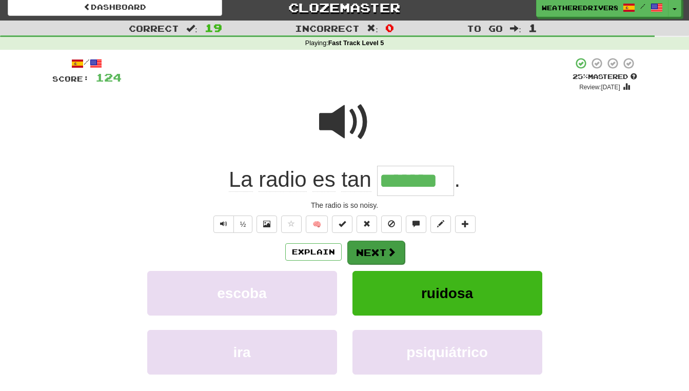
click at [376, 248] on button "Next" at bounding box center [375, 252] width 57 height 24
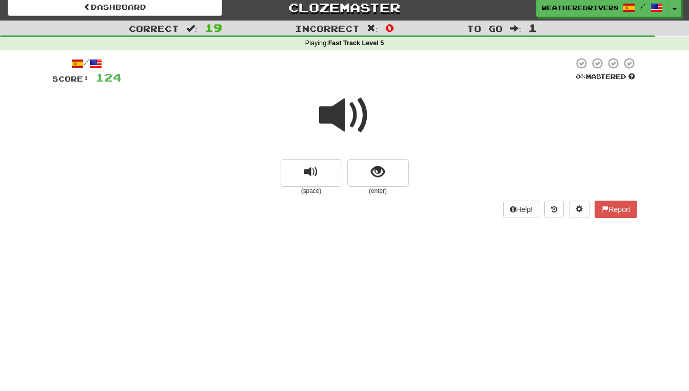
click at [351, 118] on span at bounding box center [344, 115] width 51 height 51
click at [375, 169] on span "show sentence" at bounding box center [378, 172] width 14 height 14
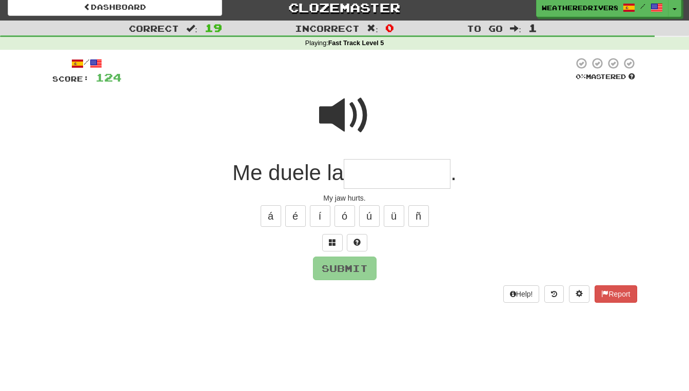
click at [349, 113] on span at bounding box center [344, 115] width 51 height 51
click at [354, 171] on input "text" at bounding box center [397, 174] width 107 height 30
click at [343, 110] on span at bounding box center [344, 115] width 51 height 51
click at [391, 175] on input "***" at bounding box center [397, 174] width 107 height 30
click at [317, 213] on button "í" at bounding box center [320, 216] width 21 height 22
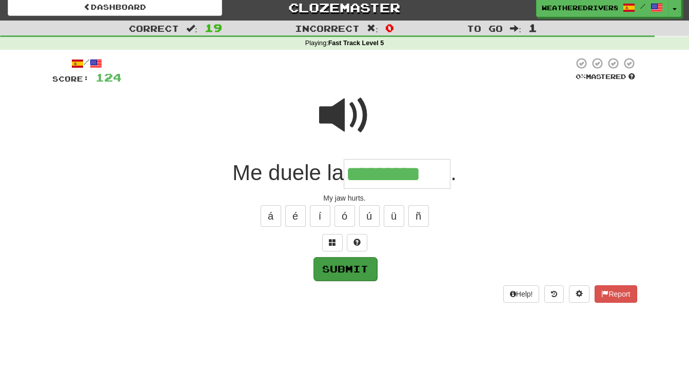
type input "*********"
click at [339, 268] on button "Submit" at bounding box center [345, 269] width 64 height 24
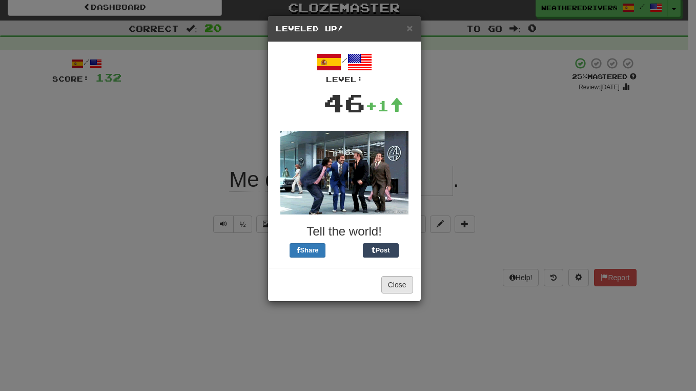
click at [396, 285] on button "Close" at bounding box center [398, 284] width 32 height 17
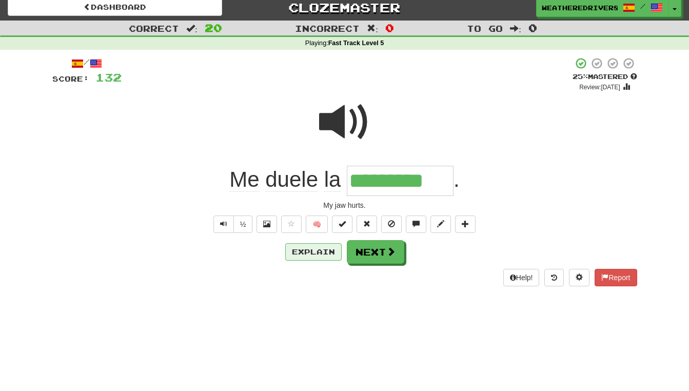
click at [308, 247] on button "Explain" at bounding box center [313, 251] width 56 height 17
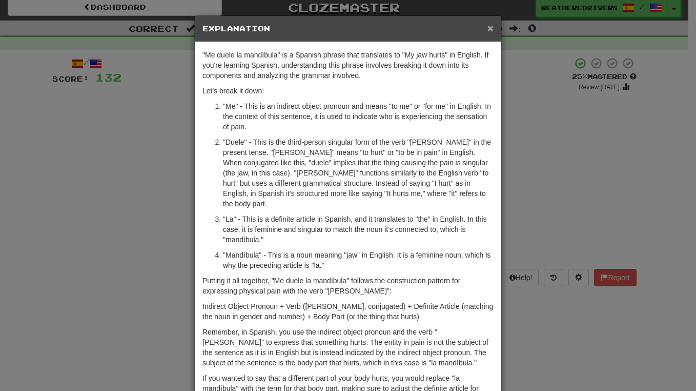
click at [488, 27] on span "×" at bounding box center [491, 28] width 6 height 12
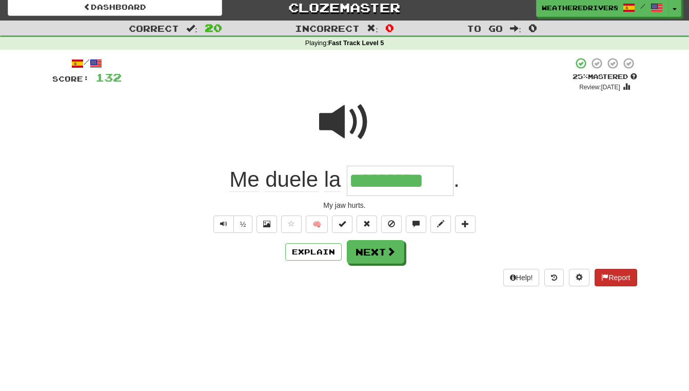
click at [617, 271] on button "Report" at bounding box center [615, 277] width 42 height 17
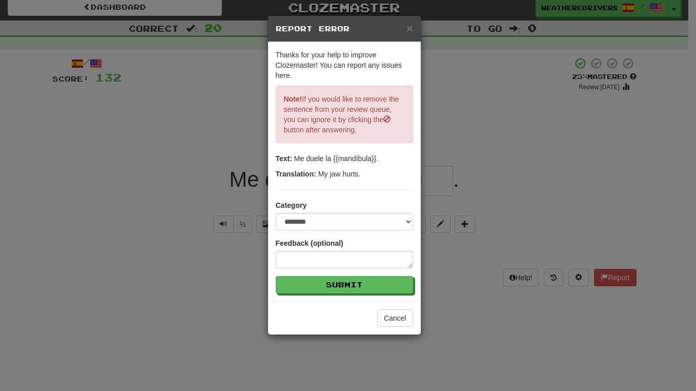
click at [502, 309] on div "**********" at bounding box center [348, 195] width 696 height 391
